Goal: Communication & Community: Answer question/provide support

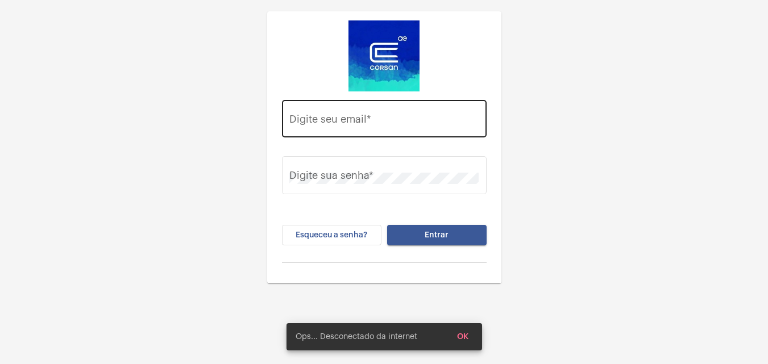
click at [402, 108] on div "Digite seu email *" at bounding box center [383, 117] width 189 height 40
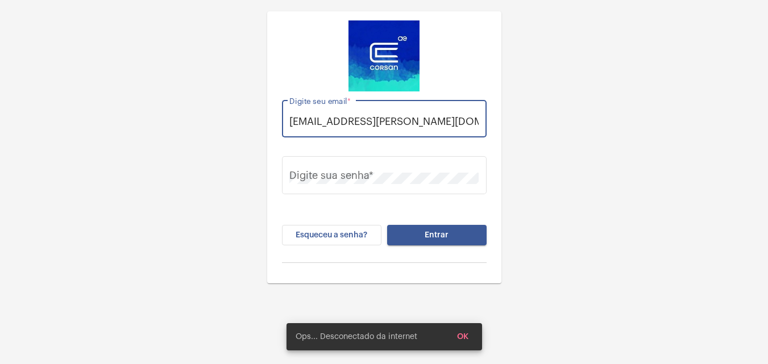
scroll to position [0, 4]
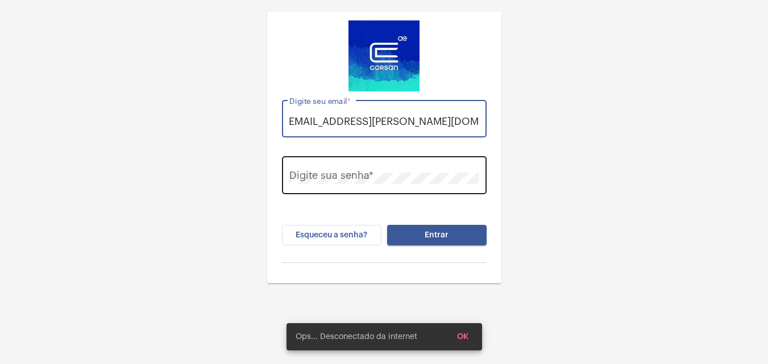
type input "thauany.nunes@operacaocorsan.com.br"
click at [358, 171] on div "Digite sua senha *" at bounding box center [383, 174] width 189 height 40
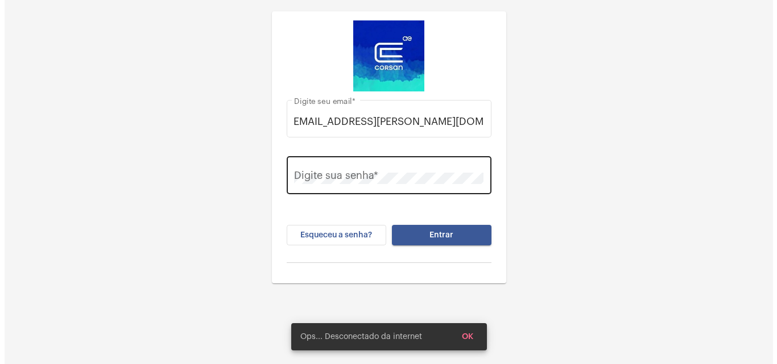
scroll to position [0, 0]
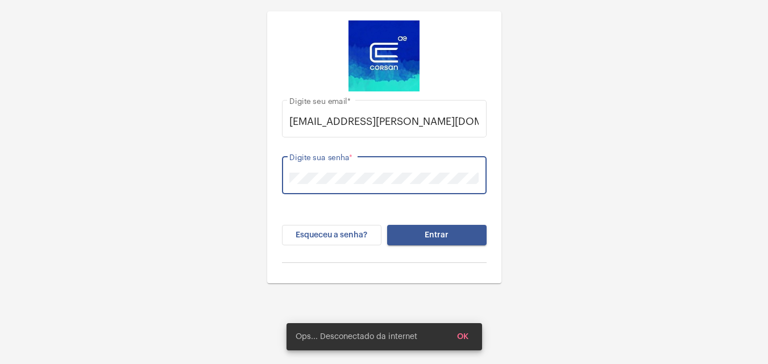
click at [387, 225] on button "Entrar" at bounding box center [436, 235] width 99 height 20
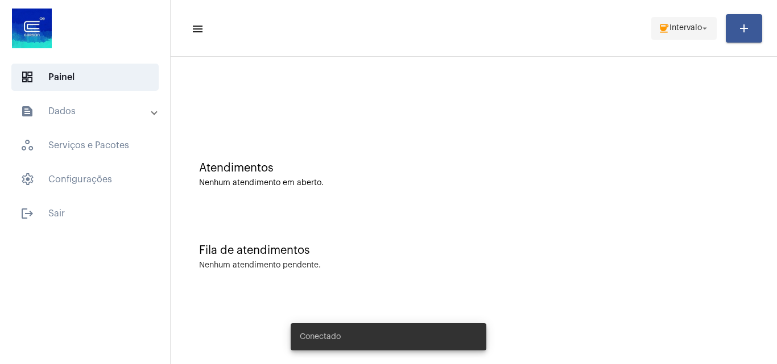
click at [662, 27] on mat-icon "coffee" at bounding box center [663, 28] width 11 height 11
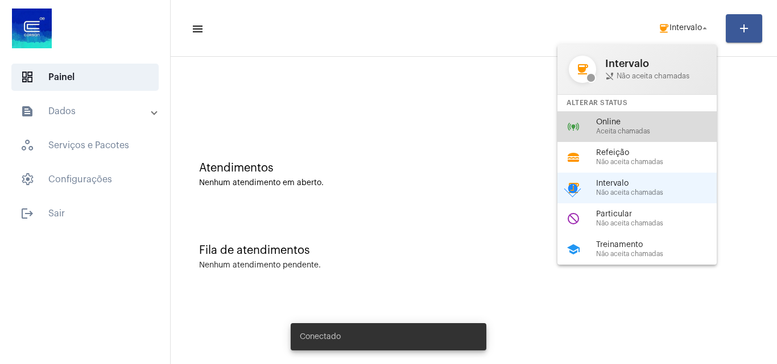
click at [620, 125] on span "Online" at bounding box center [661, 122] width 130 height 9
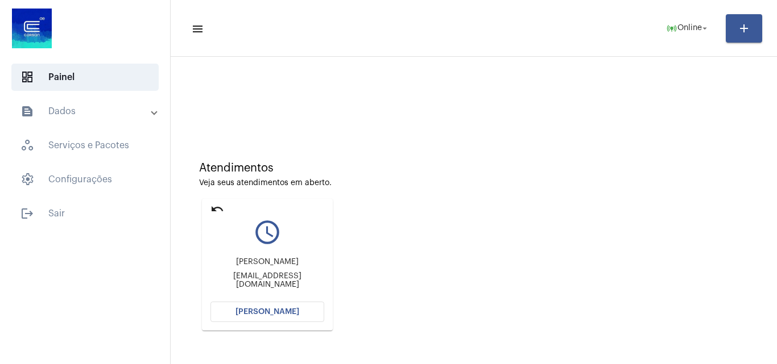
click at [212, 210] on mat-icon "undo" at bounding box center [217, 209] width 14 height 14
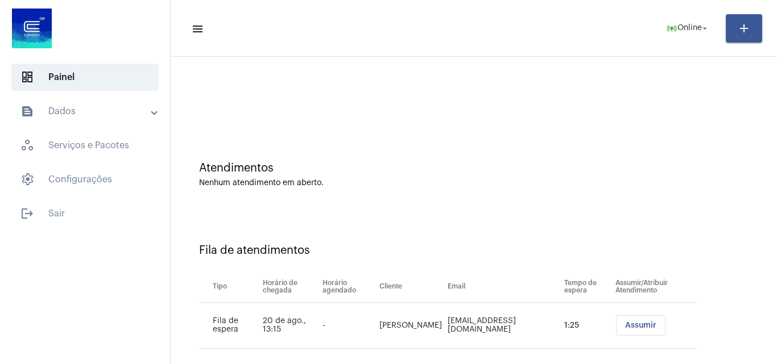
scroll to position [15, 0]
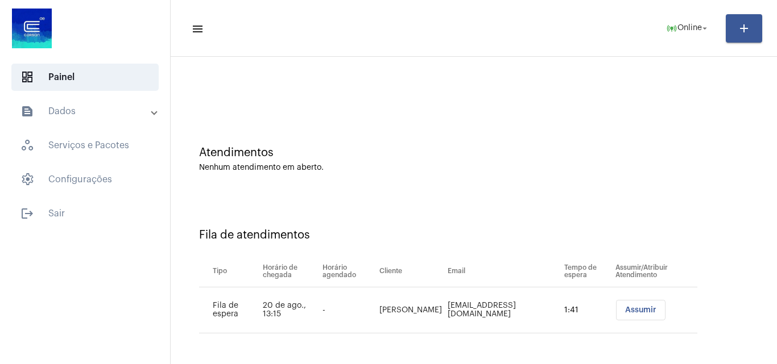
click at [628, 307] on span "Assumir" at bounding box center [640, 310] width 31 height 8
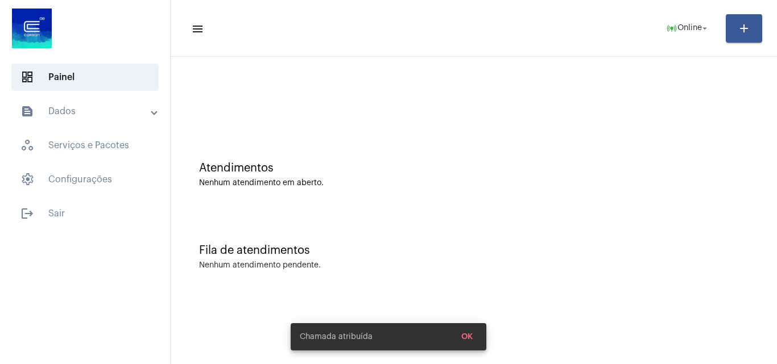
scroll to position [0, 0]
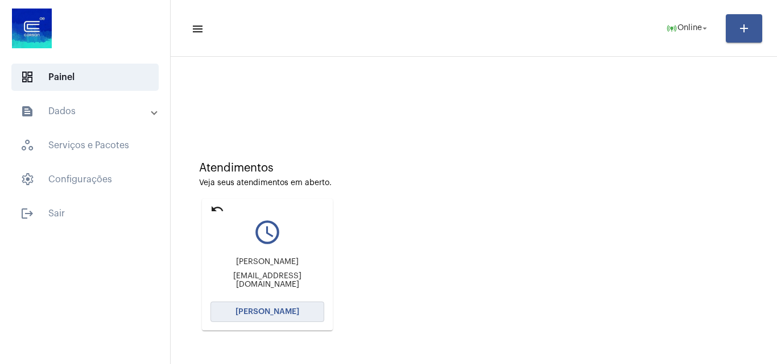
click at [277, 307] on button "[PERSON_NAME]" at bounding box center [267, 312] width 114 height 20
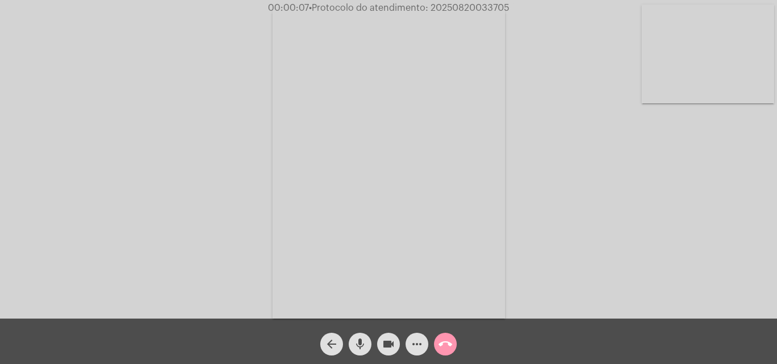
click at [697, 85] on video at bounding box center [707, 54] width 132 height 99
click at [121, 144] on video at bounding box center [143, 162] width 132 height 176
click at [391, 345] on mat-icon "videocam" at bounding box center [389, 345] width 14 height 14
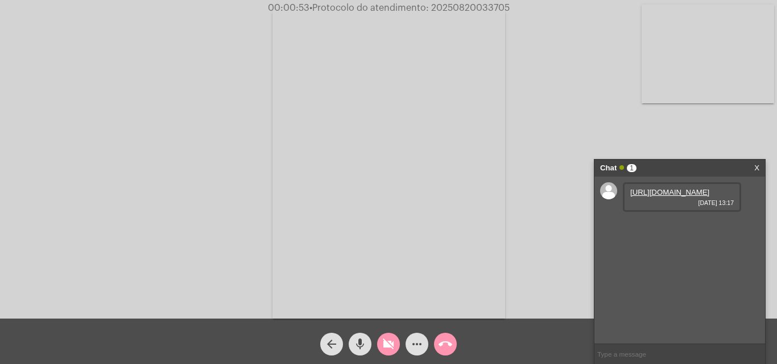
click at [391, 345] on mat-icon "videocam_off" at bounding box center [389, 345] width 14 height 14
click at [649, 197] on link "https://neft-transfer-bucket.s3.amazonaws.com/temp-4a241d4d-d584-0c76-ae9a-f6c5…" at bounding box center [669, 192] width 79 height 9
click at [657, 229] on link "https://neft-transfer-bucket.s3.amazonaws.com/temp-faa94937-e654-df2e-c01d-34b8…" at bounding box center [669, 225] width 79 height 9
click at [446, 342] on mat-icon "call_end" at bounding box center [445, 345] width 14 height 14
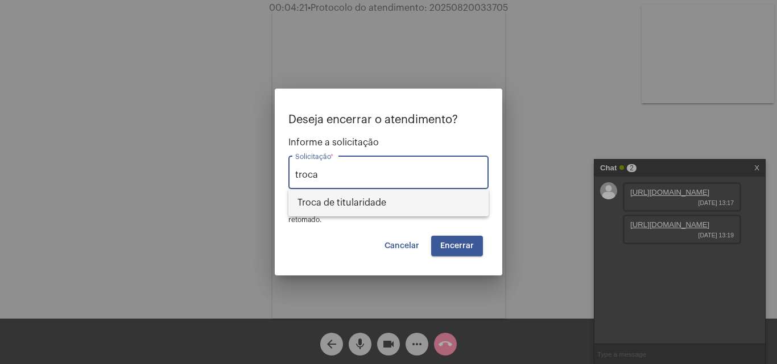
click at [388, 204] on span "Troca de titularidade" at bounding box center [388, 202] width 182 height 27
type input "Troca de titularidade"
click at [459, 252] on button "Encerrar" at bounding box center [457, 246] width 52 height 20
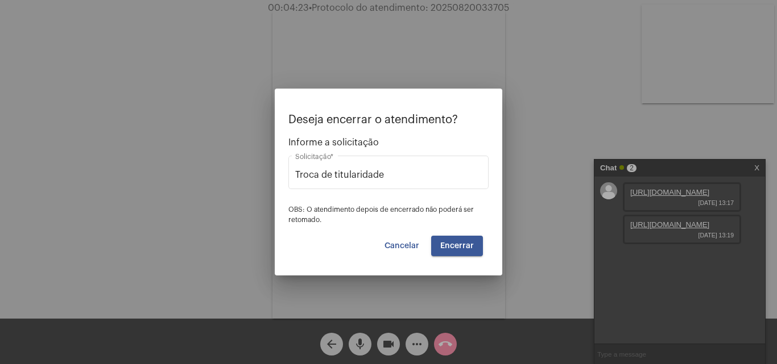
click at [466, 241] on button "Encerrar" at bounding box center [457, 246] width 52 height 20
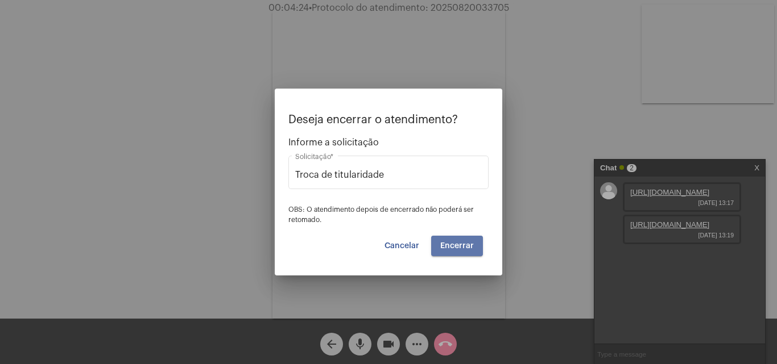
click at [466, 241] on button "Encerrar" at bounding box center [457, 246] width 52 height 20
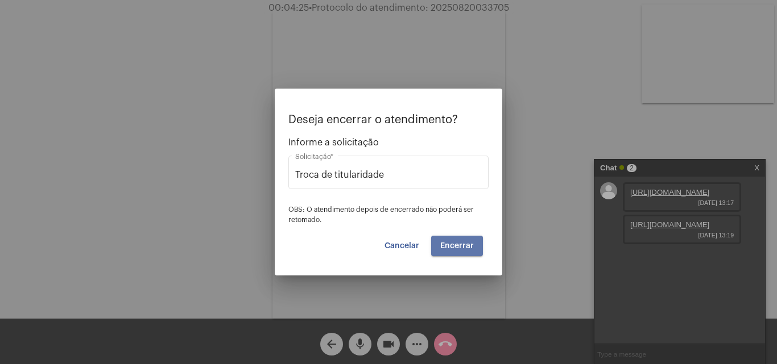
click at [466, 241] on button "Encerrar" at bounding box center [457, 246] width 52 height 20
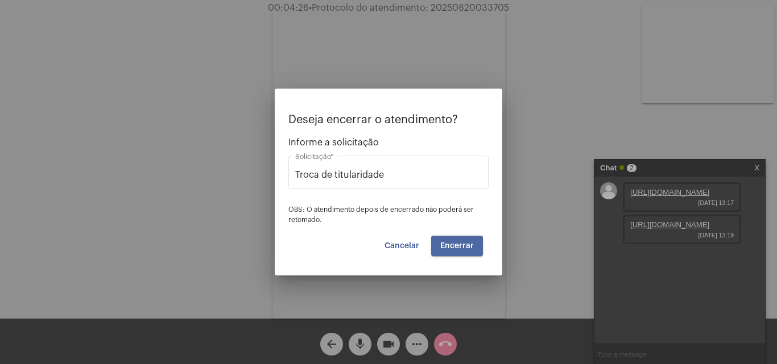
click at [466, 241] on button "Encerrar" at bounding box center [457, 246] width 52 height 20
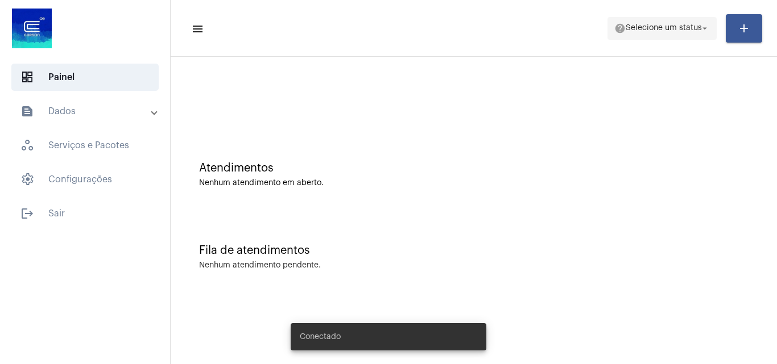
click at [667, 17] on button "help Selecione um status arrow_drop_down" at bounding box center [661, 28] width 109 height 23
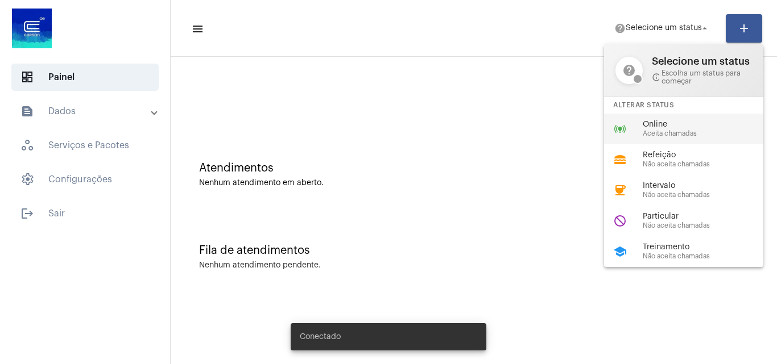
click at [658, 130] on span "Aceita chamadas" at bounding box center [707, 133] width 130 height 7
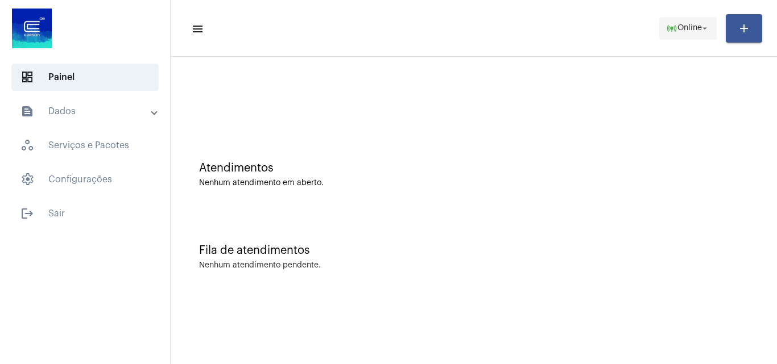
click at [689, 28] on span "Online" at bounding box center [689, 28] width 24 height 8
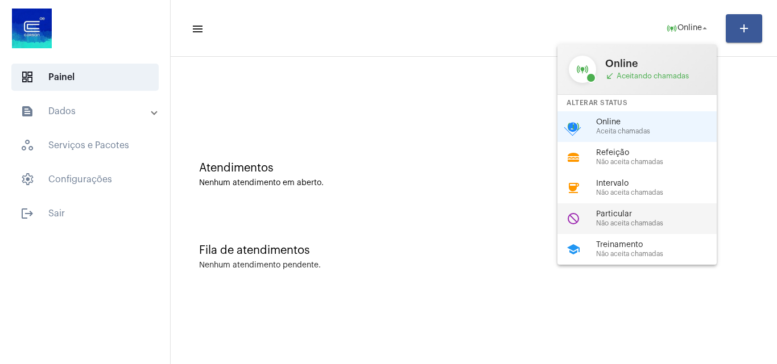
click at [638, 217] on span "Particular" at bounding box center [661, 214] width 130 height 9
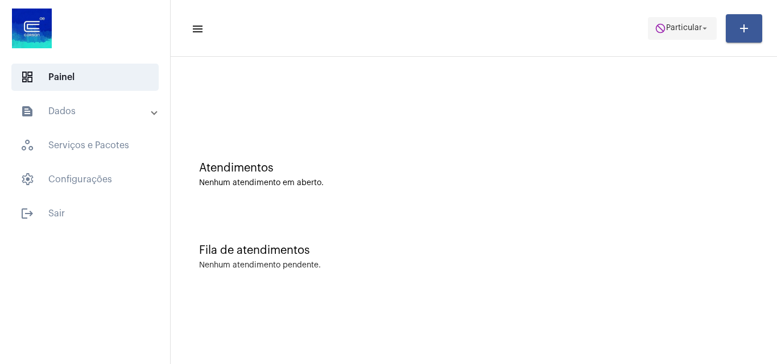
click at [686, 24] on span "Particular" at bounding box center [684, 28] width 36 height 8
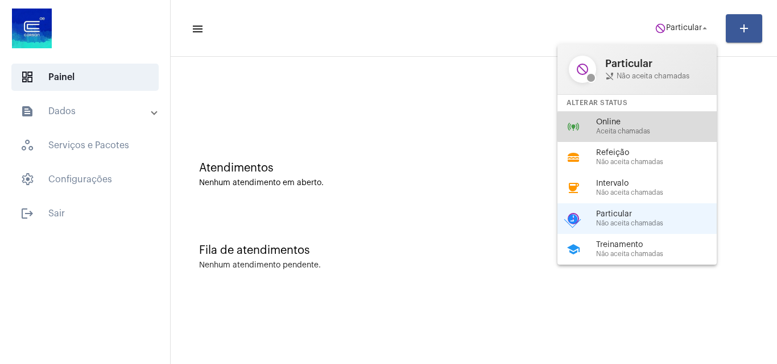
click at [645, 127] on div "Online Aceita chamadas" at bounding box center [661, 126] width 130 height 17
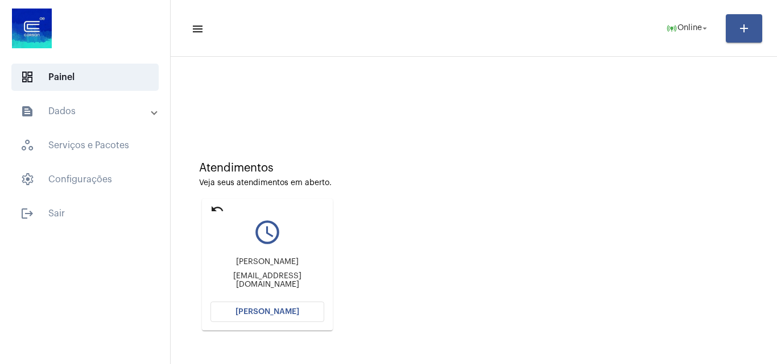
click at [269, 313] on span "[PERSON_NAME]" at bounding box center [267, 312] width 64 height 8
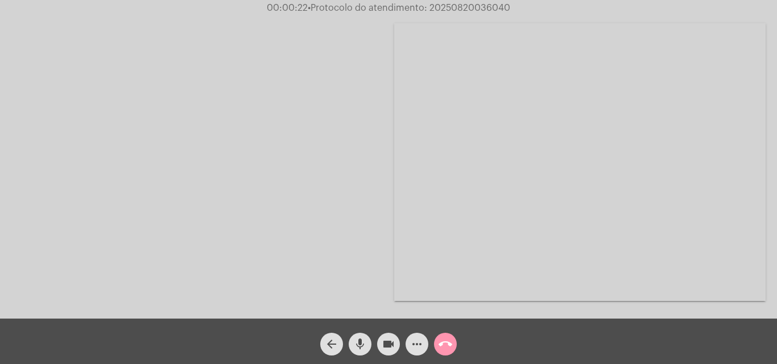
click at [449, 343] on mat-icon "call_end" at bounding box center [445, 345] width 14 height 14
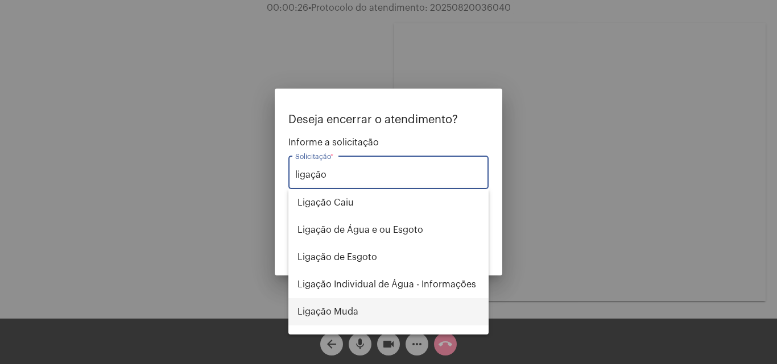
click at [354, 317] on span "Ligação Muda" at bounding box center [388, 311] width 182 height 27
type input "Ligação Muda"
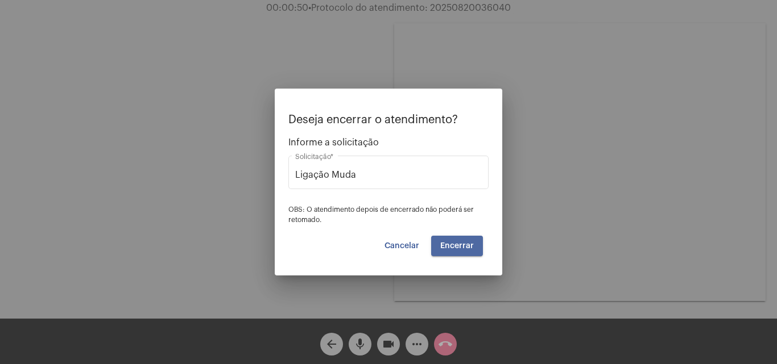
click at [461, 244] on span "Encerrar" at bounding box center [457, 246] width 34 height 8
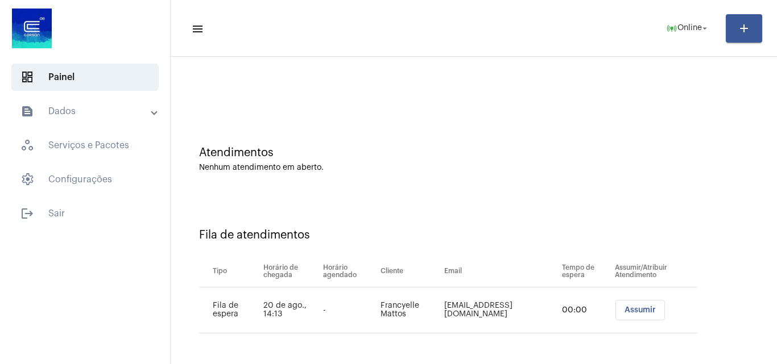
scroll to position [161, 0]
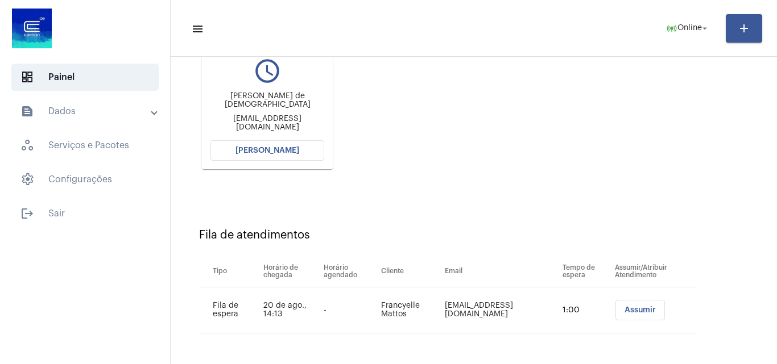
click at [308, 149] on button "[PERSON_NAME]" at bounding box center [267, 150] width 114 height 20
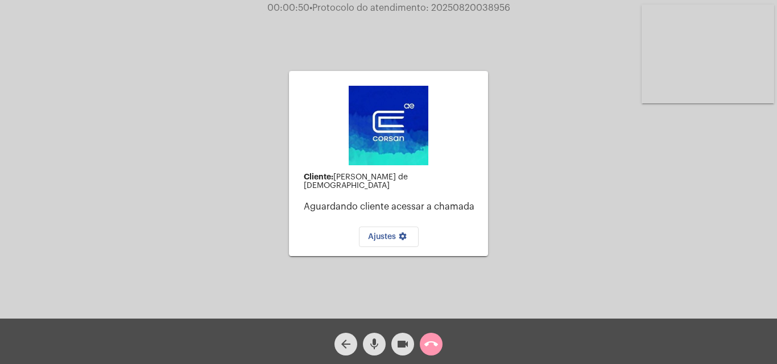
click at [722, 70] on video at bounding box center [707, 54] width 132 height 99
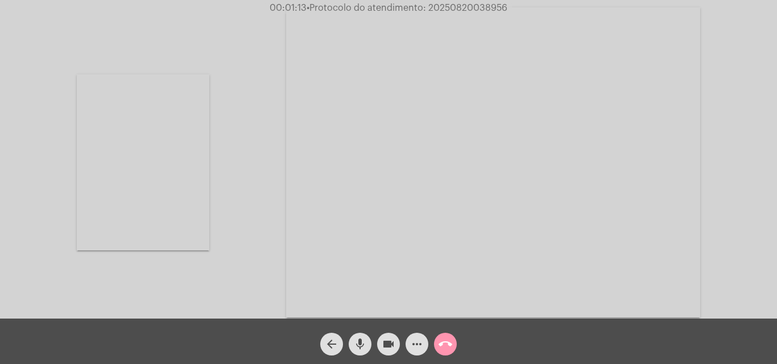
click at [176, 171] on video at bounding box center [143, 162] width 132 height 176
click at [469, 12] on span "• Protocolo do atendimento: 20250820038956" at bounding box center [409, 7] width 201 height 9
copy span "20250820038956"
click at [730, 163] on div "Acessando Câmera e Microfone..." at bounding box center [388, 162] width 774 height 319
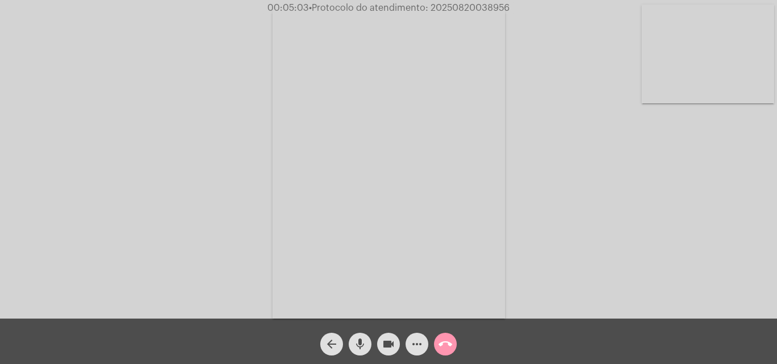
click at [445, 340] on mat-icon "call_end" at bounding box center [445, 345] width 14 height 14
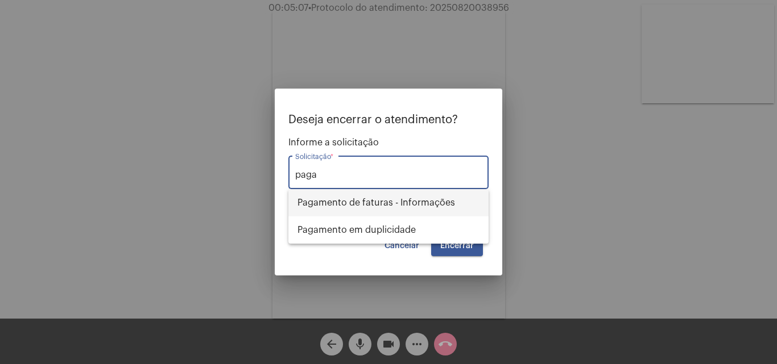
click at [431, 194] on span "Pagamento de faturas - Informações" at bounding box center [388, 202] width 182 height 27
type input "Pagamento de faturas - Informações"
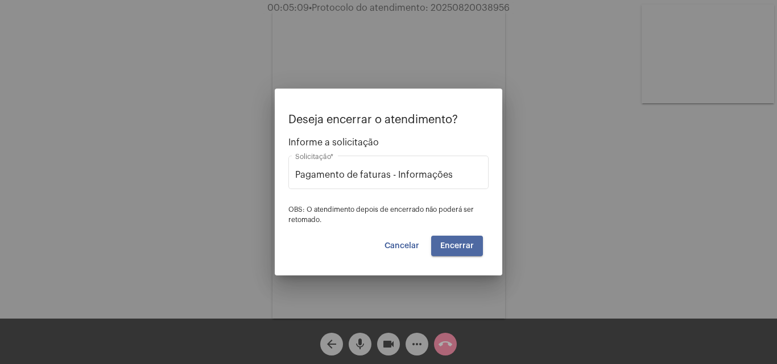
click at [466, 251] on button "Encerrar" at bounding box center [457, 246] width 52 height 20
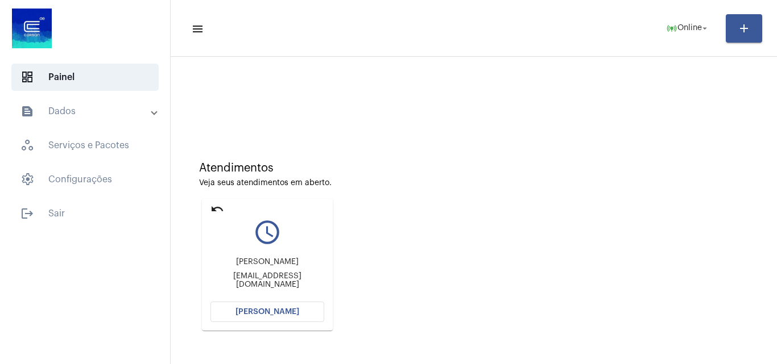
click at [281, 316] on button "[PERSON_NAME]" at bounding box center [267, 312] width 114 height 20
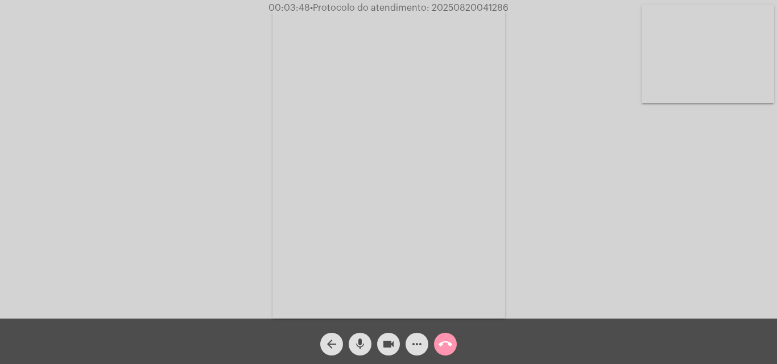
click at [364, 341] on mat-icon "mic" at bounding box center [360, 345] width 14 height 14
click at [403, 351] on div "more_horiz" at bounding box center [417, 341] width 28 height 28
click at [396, 349] on button "videocam" at bounding box center [388, 344] width 23 height 23
click at [362, 342] on mat-icon "mic_off" at bounding box center [360, 345] width 14 height 14
click at [382, 342] on mat-icon "videocam_off" at bounding box center [389, 345] width 14 height 14
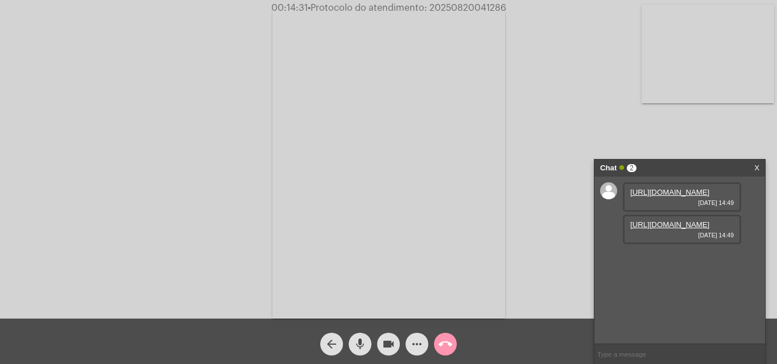
click at [479, 6] on span "• Protocolo do atendimento: 20250820041286" at bounding box center [407, 7] width 198 height 9
copy span "20250820041286"
click at [541, 75] on div "Acessando Câmera e Microfone..." at bounding box center [388, 162] width 774 height 319
click at [450, 338] on mat-icon "call_end" at bounding box center [445, 345] width 14 height 14
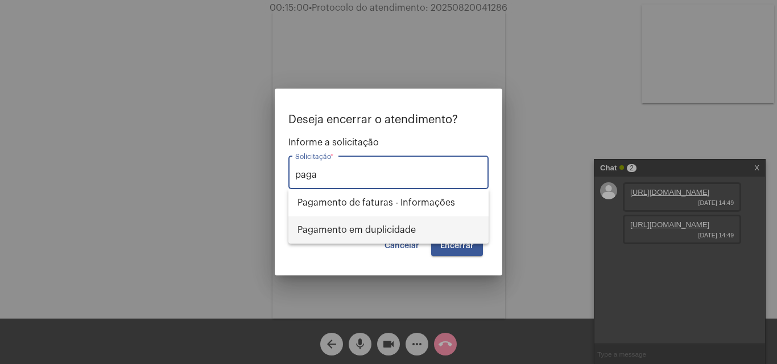
click at [408, 226] on span "Pagamento em duplicidade" at bounding box center [388, 230] width 182 height 27
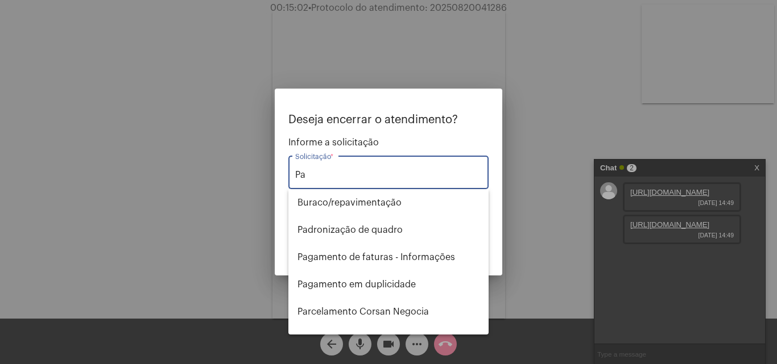
type input "P"
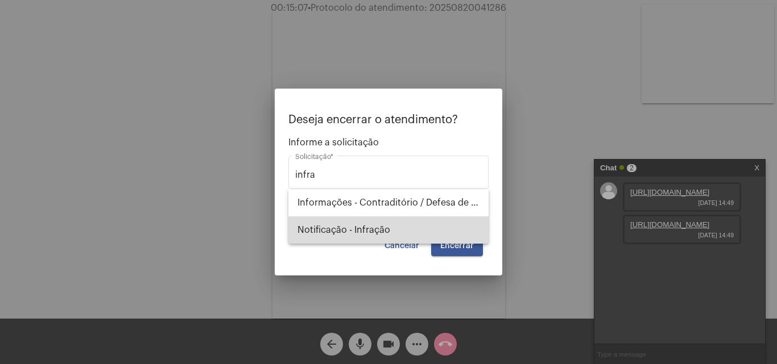
click at [376, 232] on span "Notificação - Infração" at bounding box center [388, 230] width 182 height 27
type input "Notificação - Infração"
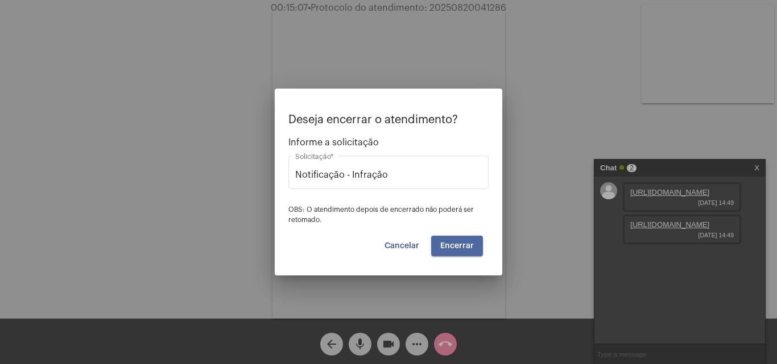
click at [455, 242] on span "Encerrar" at bounding box center [457, 246] width 34 height 8
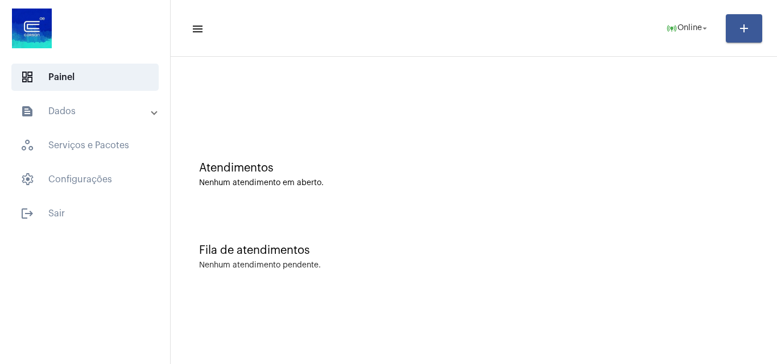
click at [389, 229] on div "Fila de atendimentos Nenhum atendimento pendente." at bounding box center [473, 251] width 595 height 82
click at [119, 105] on mat-panel-title "text_snippet_outlined Dados" at bounding box center [85, 112] width 131 height 14
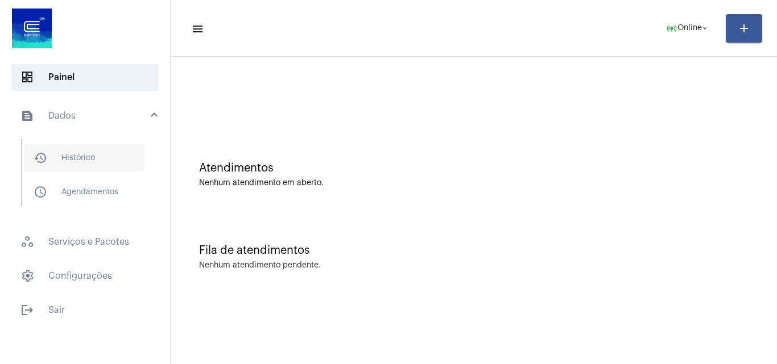
click at [103, 157] on span "history_outlined Histórico" at bounding box center [84, 157] width 120 height 27
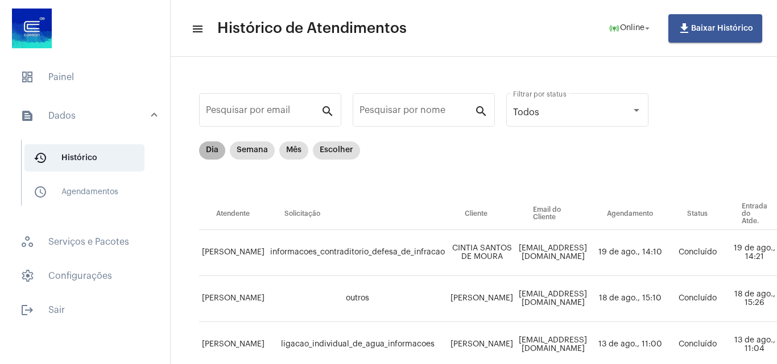
click at [216, 151] on mat-chip "Dia" at bounding box center [212, 151] width 26 height 18
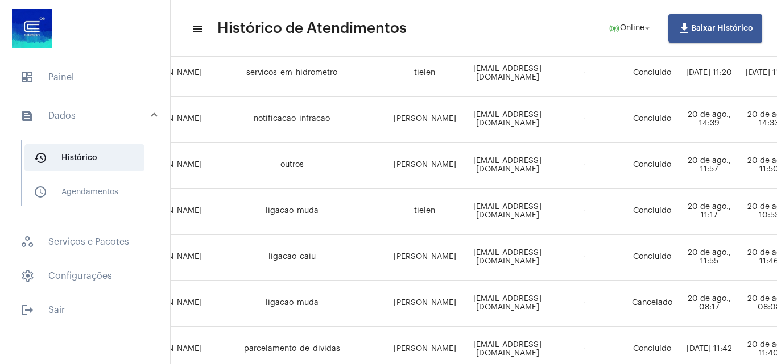
scroll to position [398, 63]
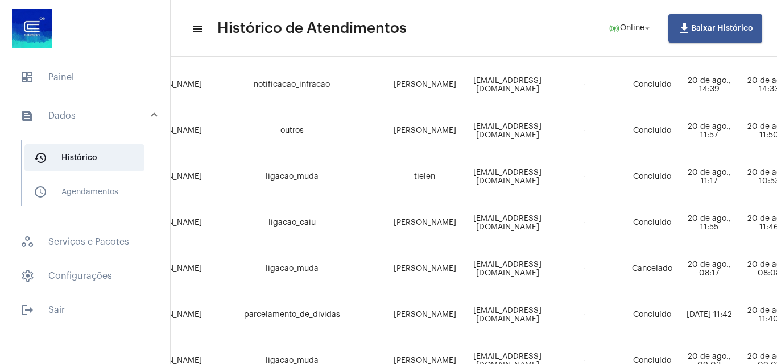
click at [48, 93] on mat-list "dashboard Painel text_snippet_outlined Dados history_outlined Histórico schedul…" at bounding box center [85, 191] width 170 height 265
click at [59, 88] on span "dashboard Painel" at bounding box center [84, 77] width 147 height 27
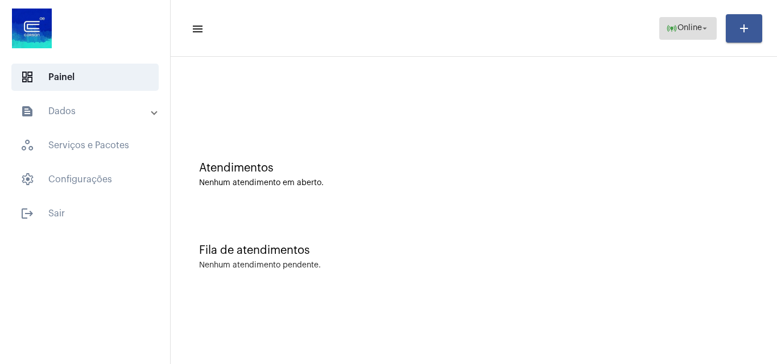
click at [666, 32] on mat-icon "online_prediction" at bounding box center [671, 28] width 11 height 11
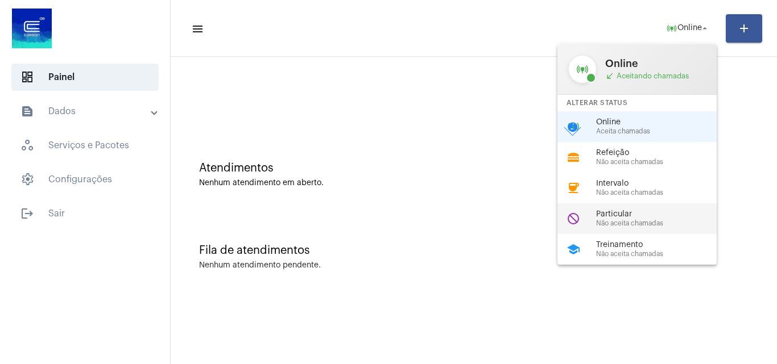
click at [631, 214] on span "Particular" at bounding box center [661, 214] width 130 height 9
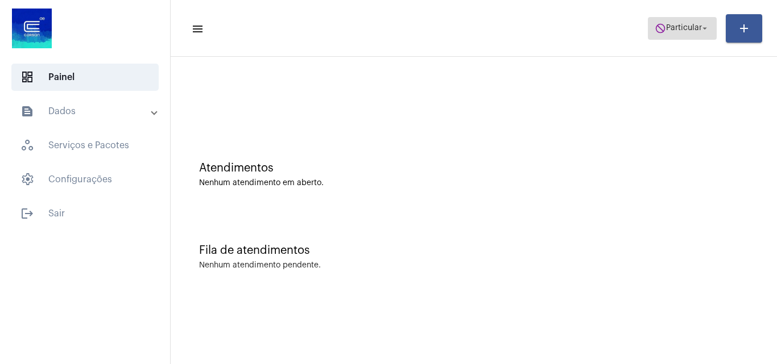
click at [680, 24] on span "Particular" at bounding box center [684, 28] width 36 height 8
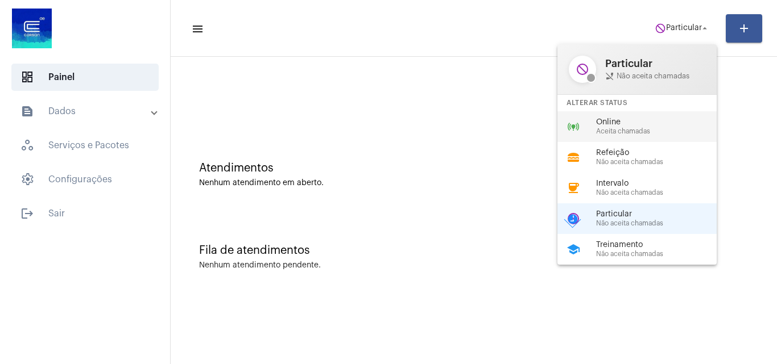
click at [658, 120] on span "Online" at bounding box center [661, 122] width 130 height 9
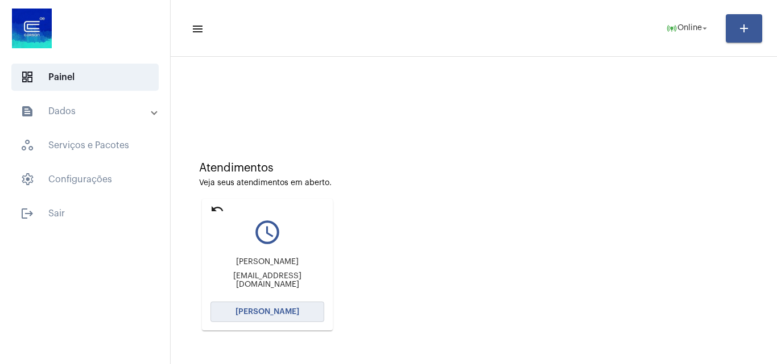
click at [290, 306] on button "[PERSON_NAME]" at bounding box center [267, 312] width 114 height 20
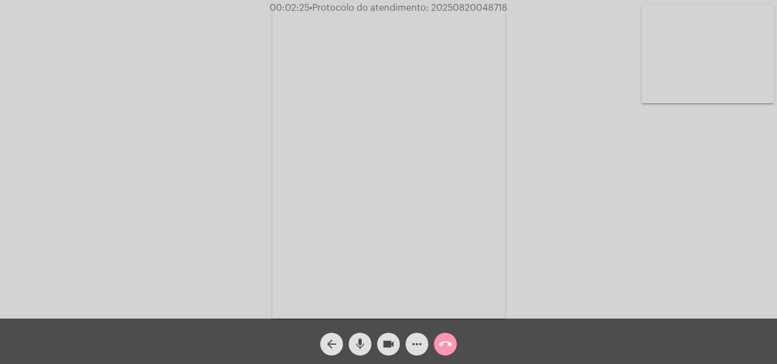
click at [414, 344] on mat-icon "more_horiz" at bounding box center [417, 345] width 14 height 14
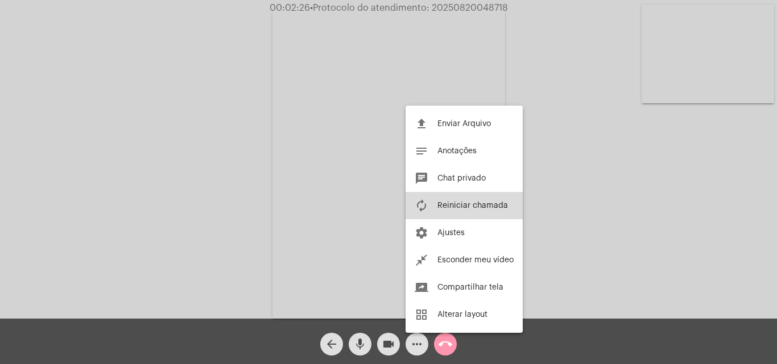
click at [481, 197] on button "autorenew Reiniciar chamada" at bounding box center [463, 205] width 117 height 27
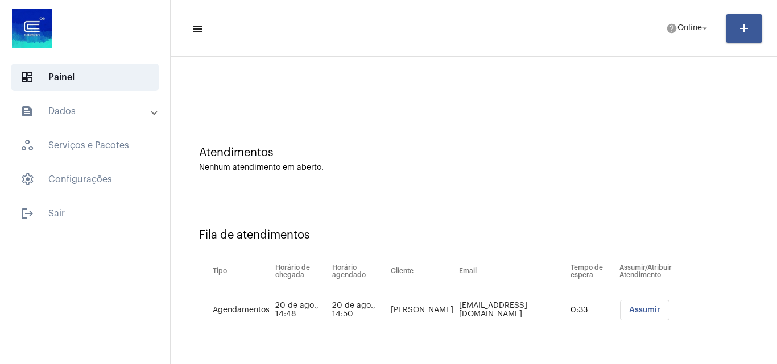
scroll to position [72, 0]
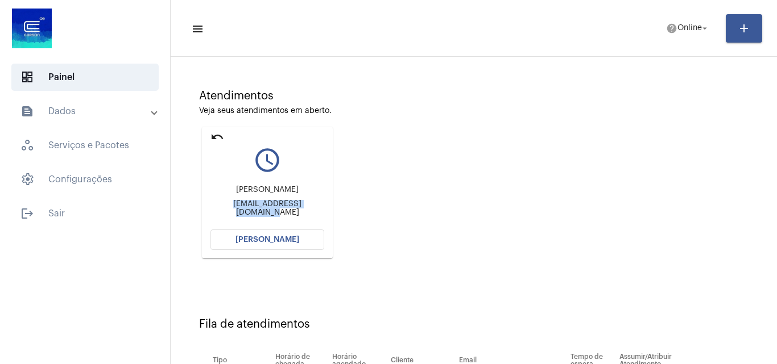
drag, startPoint x: 212, startPoint y: 207, endPoint x: 350, endPoint y: 215, distance: 137.9
click at [350, 215] on div "Atendimentos Veja seus atendimentos em aberto. undo query_builder [PERSON_NAME]…" at bounding box center [473, 170] width 595 height 229
copy div "[EMAIL_ADDRESS][DOMAIN_NAME]"
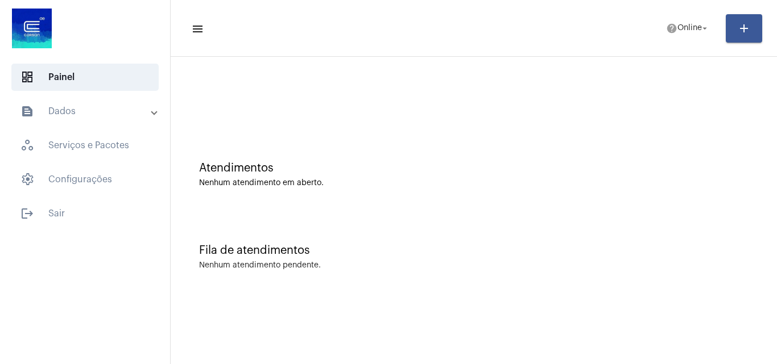
scroll to position [0, 0]
click at [639, 42] on mat-toolbar-row "menu help Selecione um status arrow_drop_down add" at bounding box center [474, 28] width 606 height 36
click at [653, 28] on span "Selecione um status" at bounding box center [663, 28] width 76 height 8
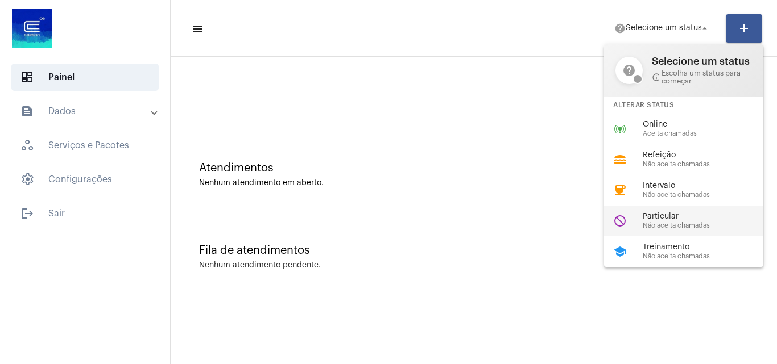
click at [674, 221] on span "Particular" at bounding box center [707, 217] width 130 height 9
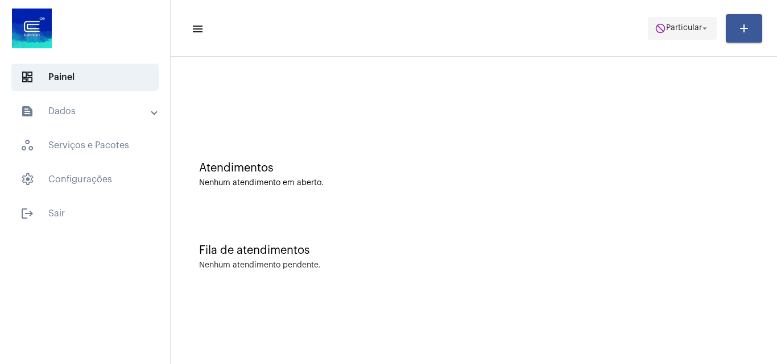
drag, startPoint x: 667, startPoint y: 0, endPoint x: 681, endPoint y: 33, distance: 35.9
click at [669, 9] on mat-toolbar "menu do_not_disturb Particular arrow_drop_down add" at bounding box center [474, 28] width 606 height 57
click at [681, 33] on span "do_not_disturb Particular arrow_drop_down" at bounding box center [681, 28] width 55 height 20
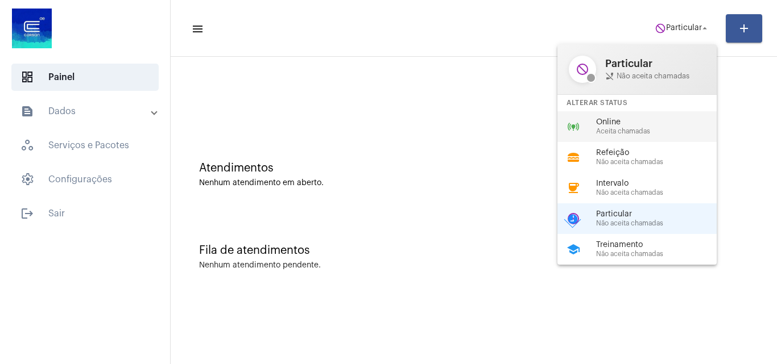
click at [641, 131] on span "Aceita chamadas" at bounding box center [661, 131] width 130 height 7
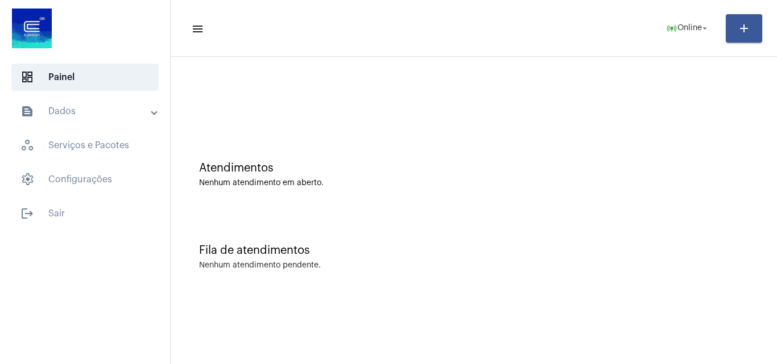
click at [107, 115] on mat-panel-title "text_snippet_outlined Dados" at bounding box center [85, 112] width 131 height 14
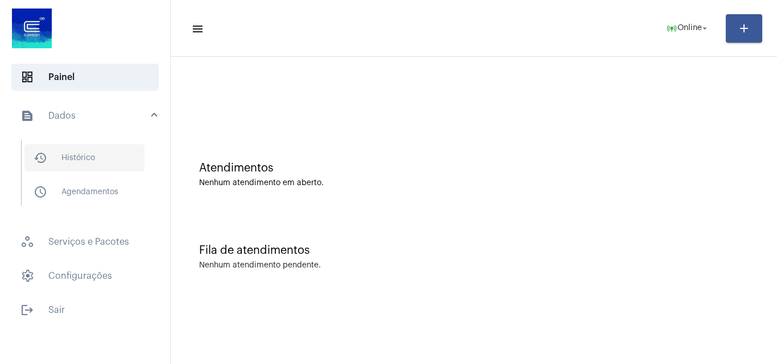
click at [97, 160] on span "history_outlined Histórico" at bounding box center [84, 157] width 120 height 27
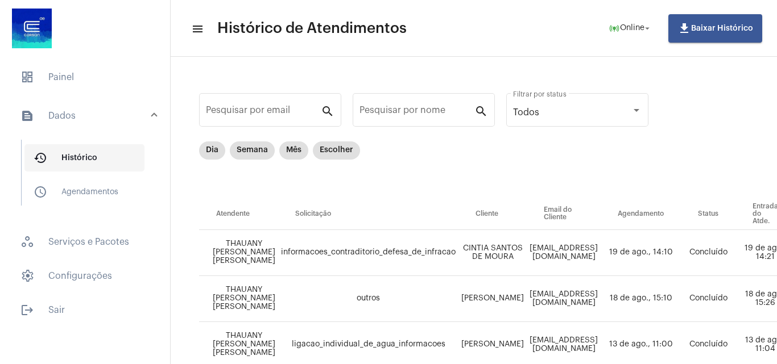
click at [92, 161] on span "history_outlined Histórico" at bounding box center [84, 157] width 120 height 27
click at [214, 156] on mat-chip "Dia" at bounding box center [212, 151] width 26 height 18
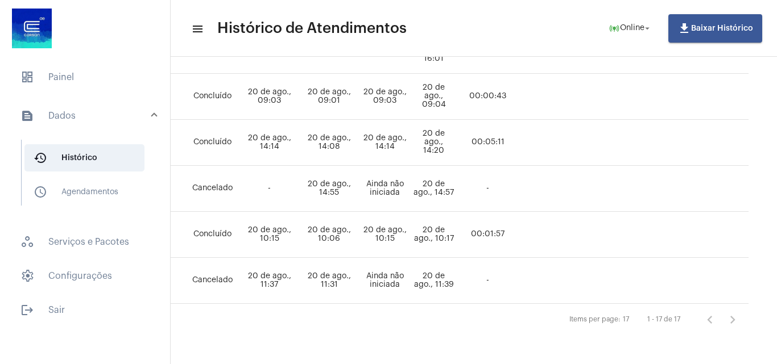
scroll to position [718, 539]
click at [63, 76] on span "dashboard Painel" at bounding box center [84, 77] width 147 height 27
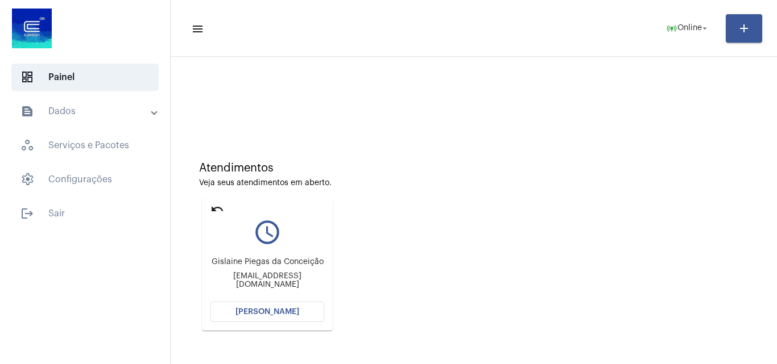
click at [220, 206] on mat-icon "undo" at bounding box center [217, 209] width 14 height 14
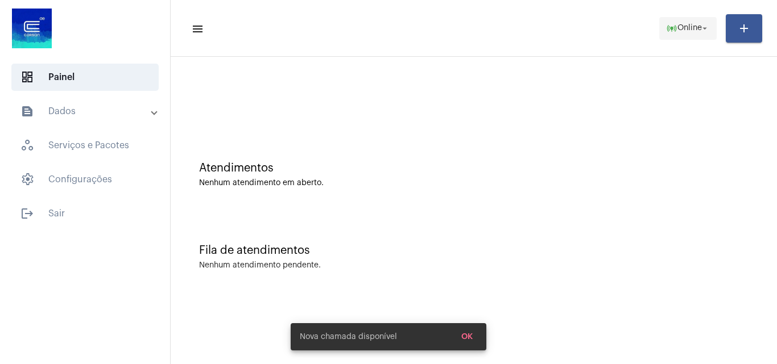
click at [685, 28] on span "Online" at bounding box center [689, 28] width 24 height 8
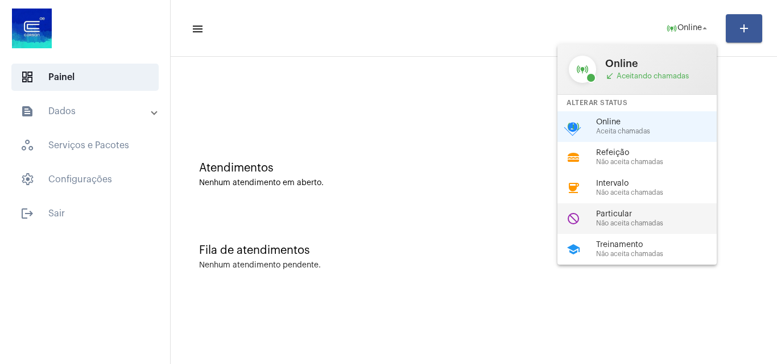
click at [640, 225] on span "Não aceita chamadas" at bounding box center [661, 223] width 130 height 7
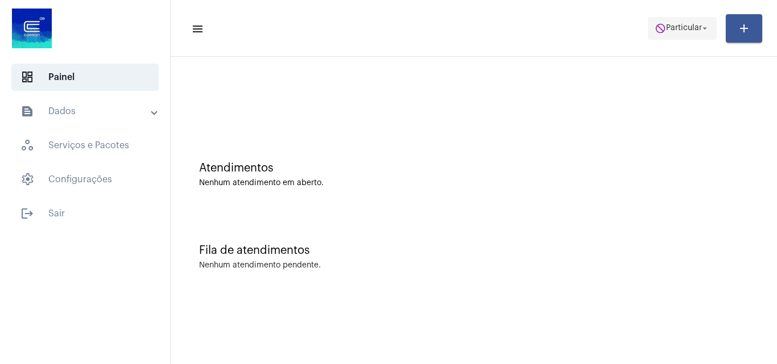
click at [679, 27] on span "Particular" at bounding box center [684, 28] width 36 height 8
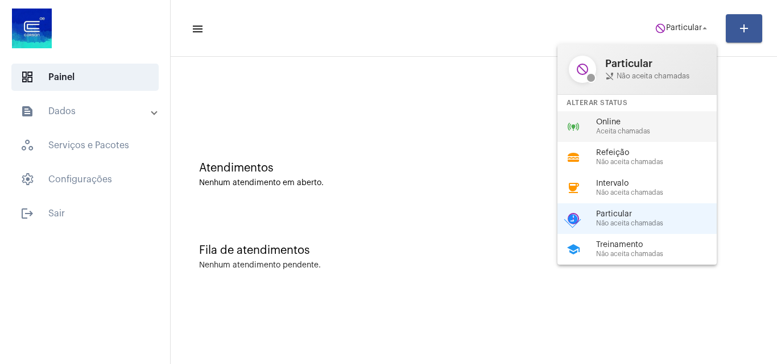
click at [638, 129] on span "Aceita chamadas" at bounding box center [661, 131] width 130 height 7
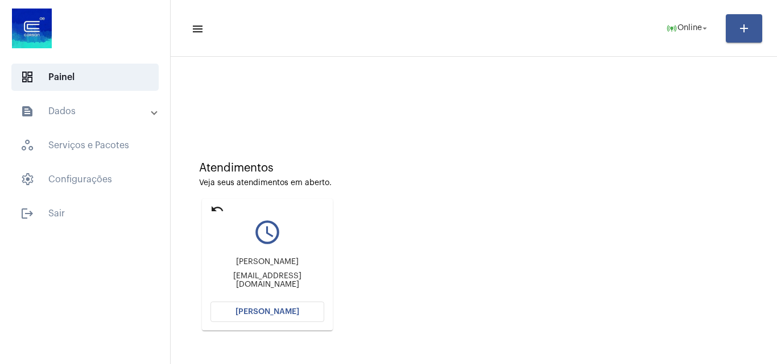
click at [214, 213] on mat-icon "undo" at bounding box center [217, 209] width 14 height 14
click at [478, 212] on div "Atendimentos Veja seus atendimentos em aberto. undo query_builder Lisiane maia …" at bounding box center [473, 242] width 595 height 229
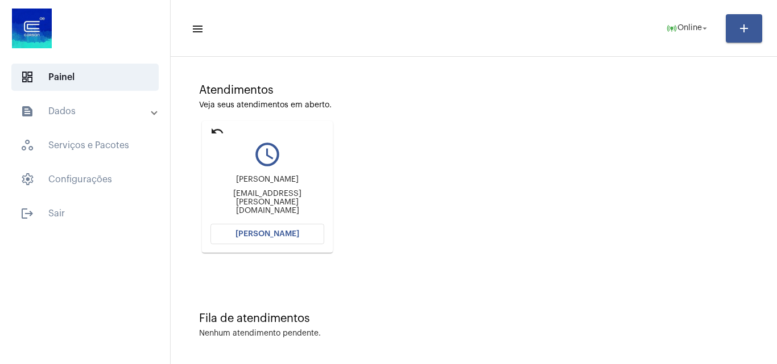
scroll to position [80, 0]
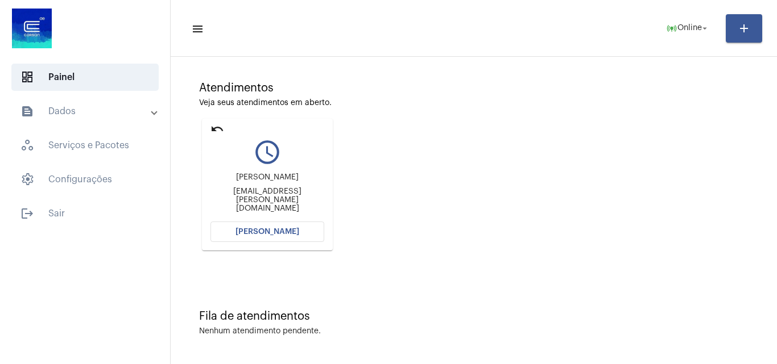
click at [218, 130] on mat-icon "undo" at bounding box center [217, 129] width 14 height 14
click at [667, 24] on mat-icon "online_prediction" at bounding box center [671, 28] width 11 height 11
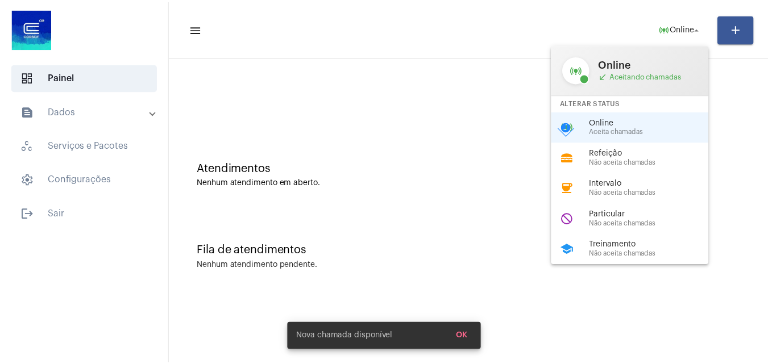
scroll to position [0, 0]
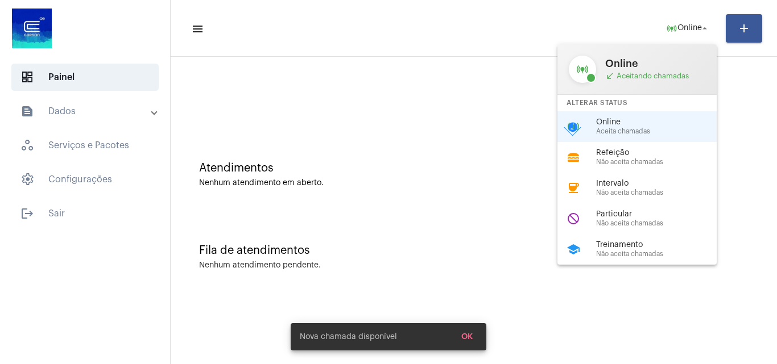
click at [55, 212] on div at bounding box center [388, 182] width 777 height 364
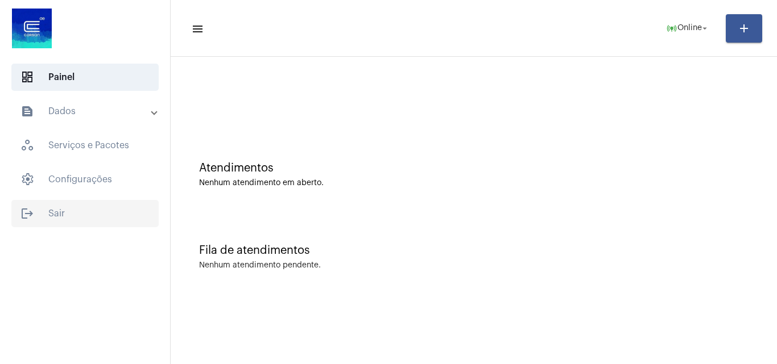
click at [64, 212] on span "logout Sair" at bounding box center [84, 213] width 147 height 27
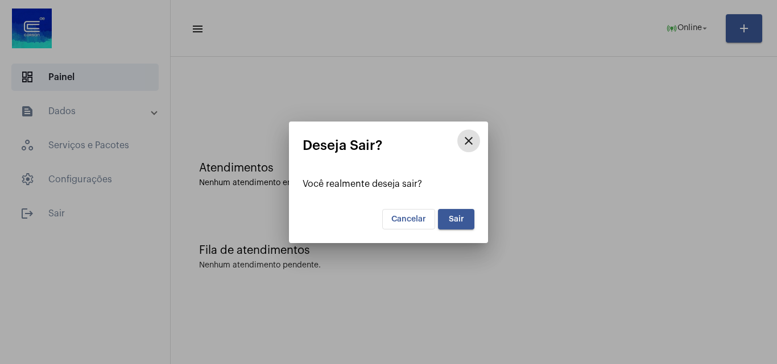
click at [462, 217] on span "Sair" at bounding box center [456, 219] width 15 height 8
